Goal: Information Seeking & Learning: Learn about a topic

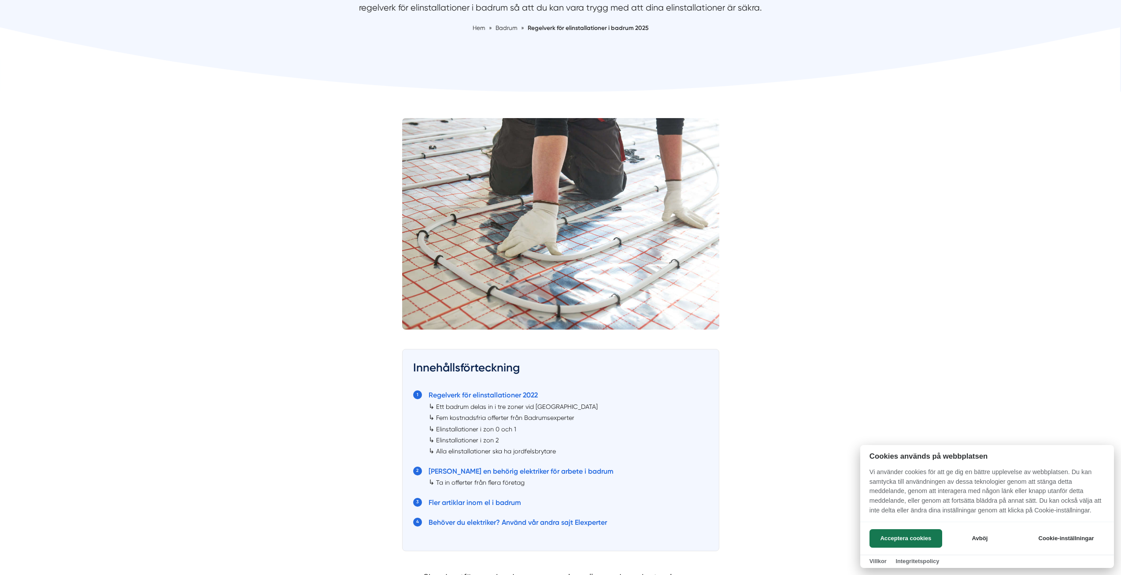
scroll to position [176, 0]
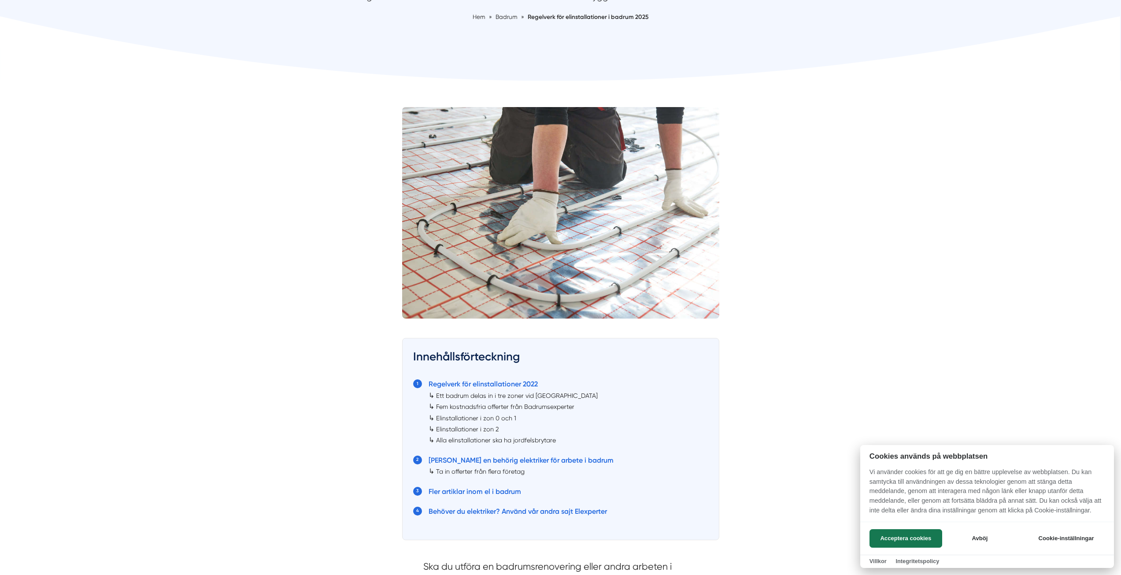
click at [469, 430] on div at bounding box center [560, 287] width 1121 height 575
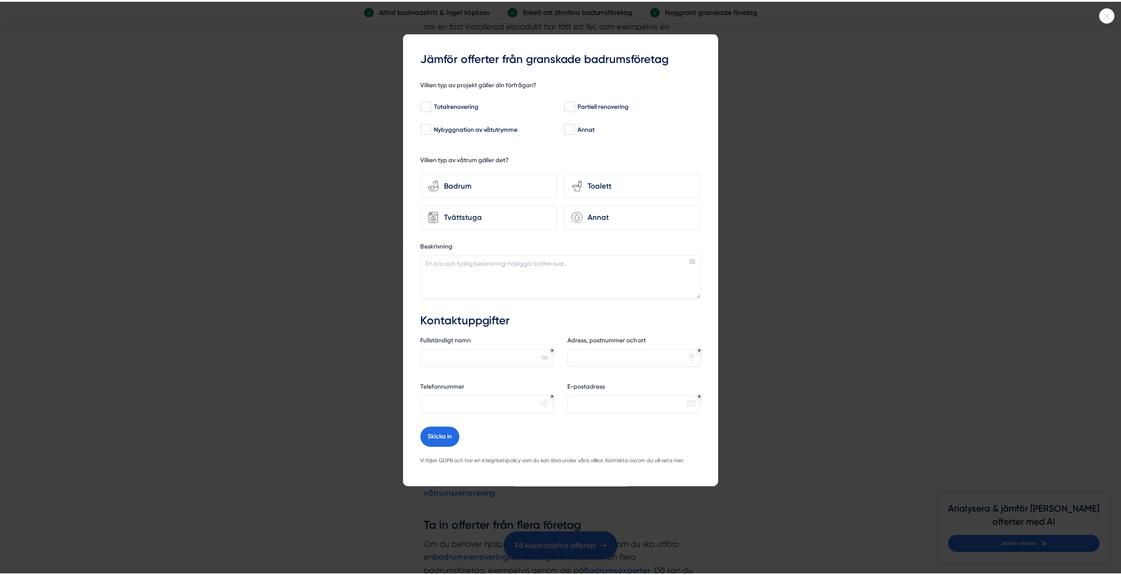
scroll to position [2334, 0]
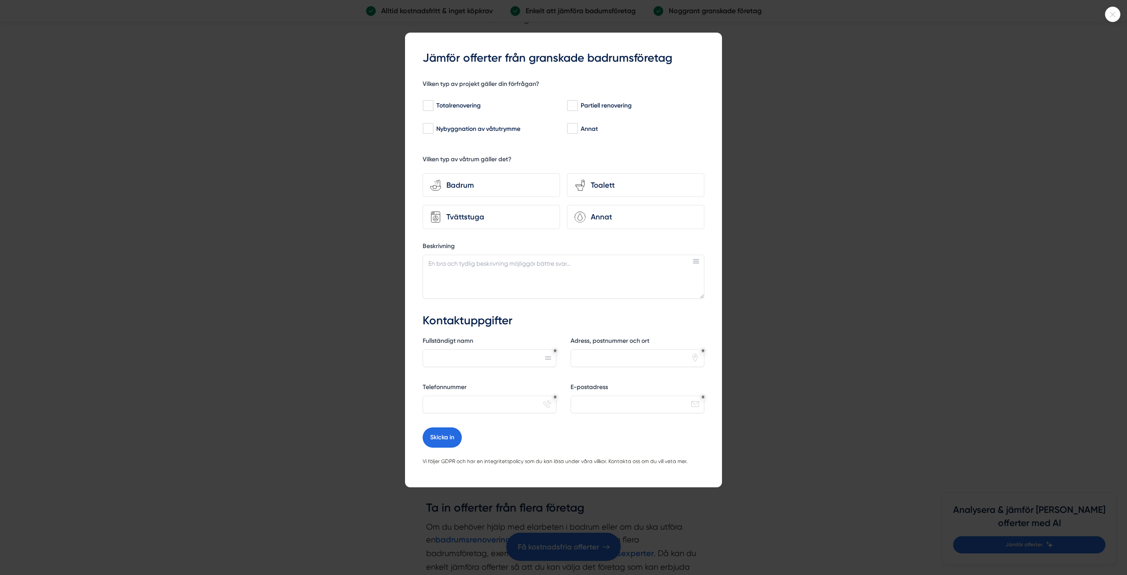
click at [787, 392] on div at bounding box center [563, 287] width 1127 height 575
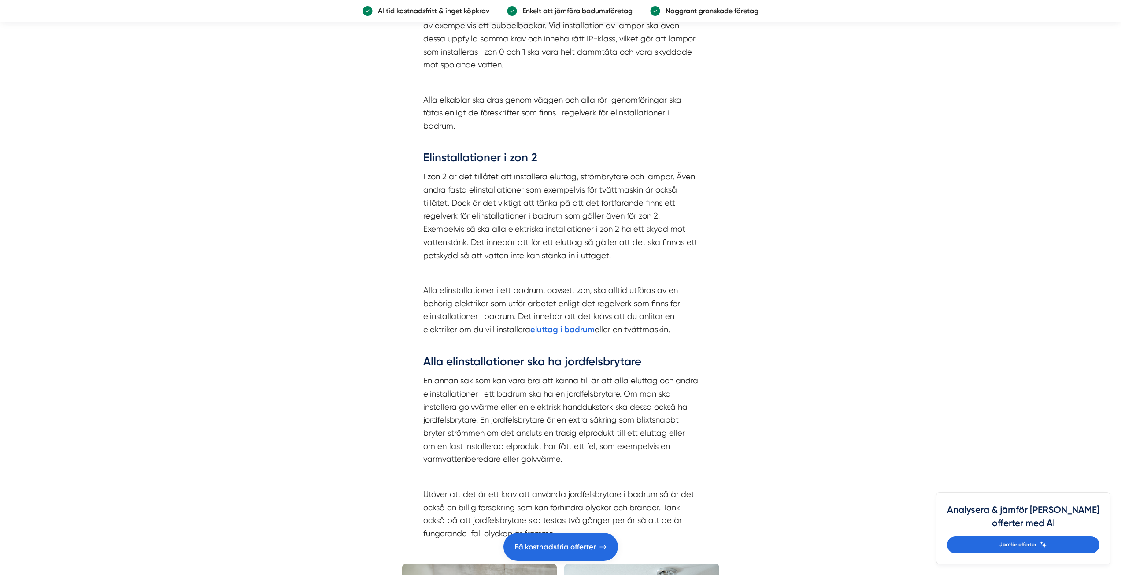
scroll to position [1893, 0]
click at [559, 325] on strong "eluttag i badrum" at bounding box center [562, 330] width 64 height 10
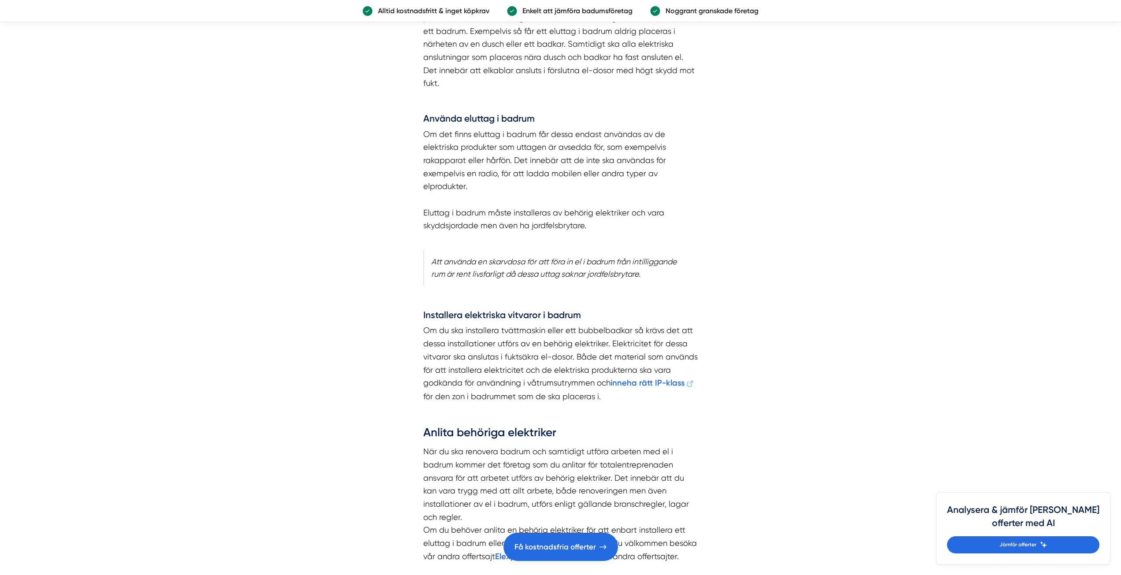
scroll to position [1321, 0]
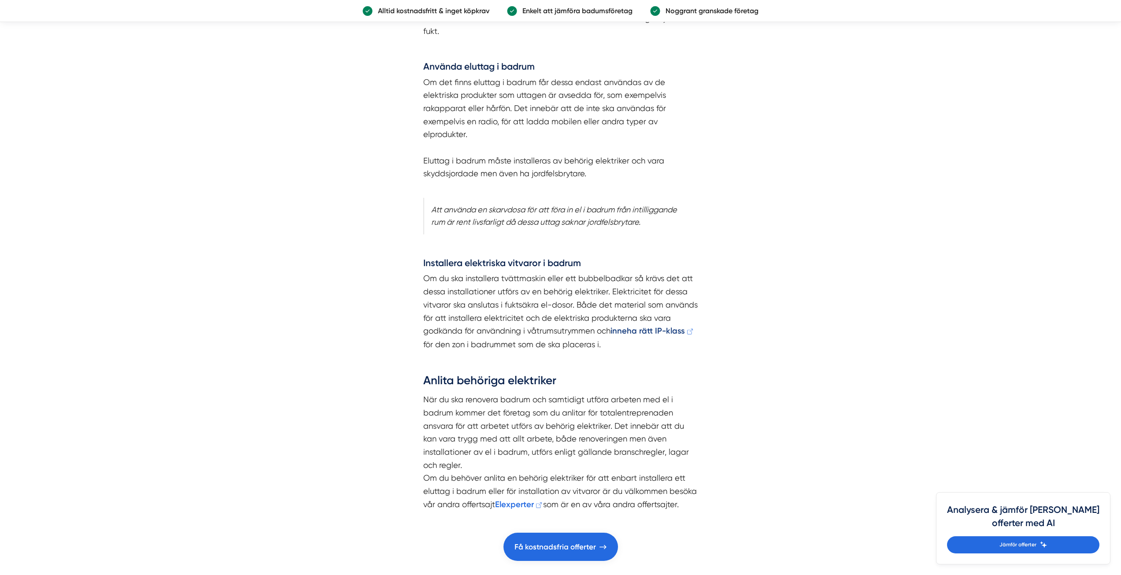
click at [642, 332] on strong "inneha rätt IP-klass" at bounding box center [647, 331] width 74 height 10
